Goal: Information Seeking & Learning: Learn about a topic

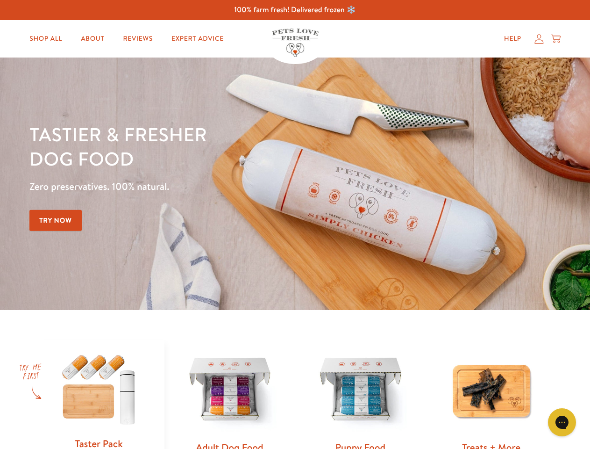
click at [295, 224] on div "Tastier & fresher dog food Zero preservatives. 100% natural. Try Now" at bounding box center [206, 183] width 354 height 123
click at [562, 422] on icon "Gorgias live chat" at bounding box center [561, 421] width 9 height 9
